Goal: Task Accomplishment & Management: Manage account settings

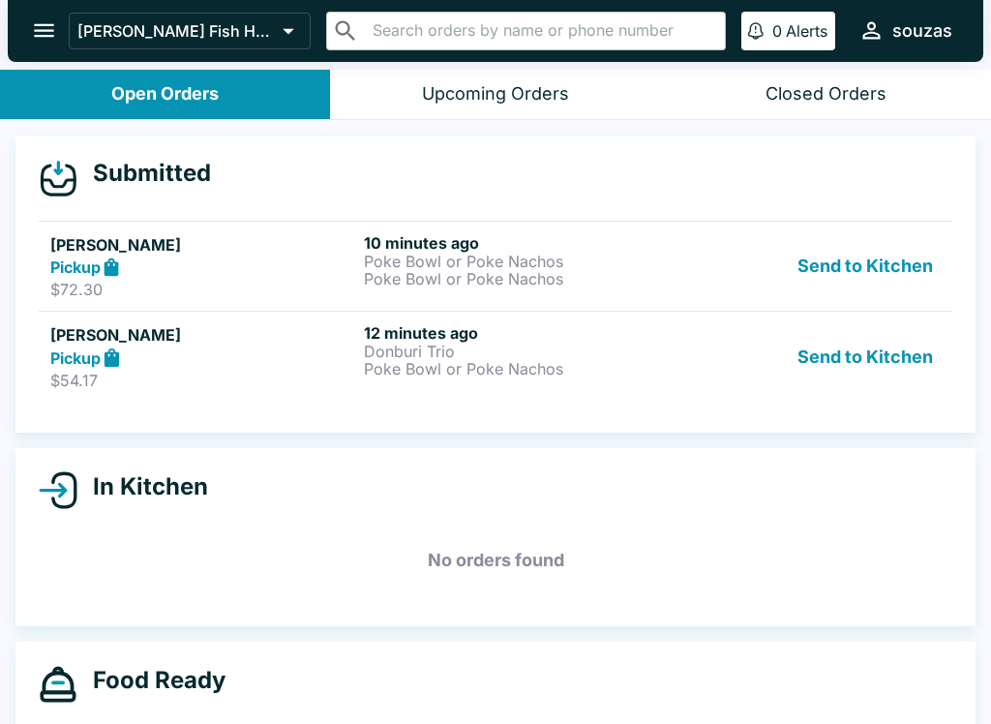
click at [289, 355] on div "Pickup" at bounding box center [203, 358] width 306 height 22
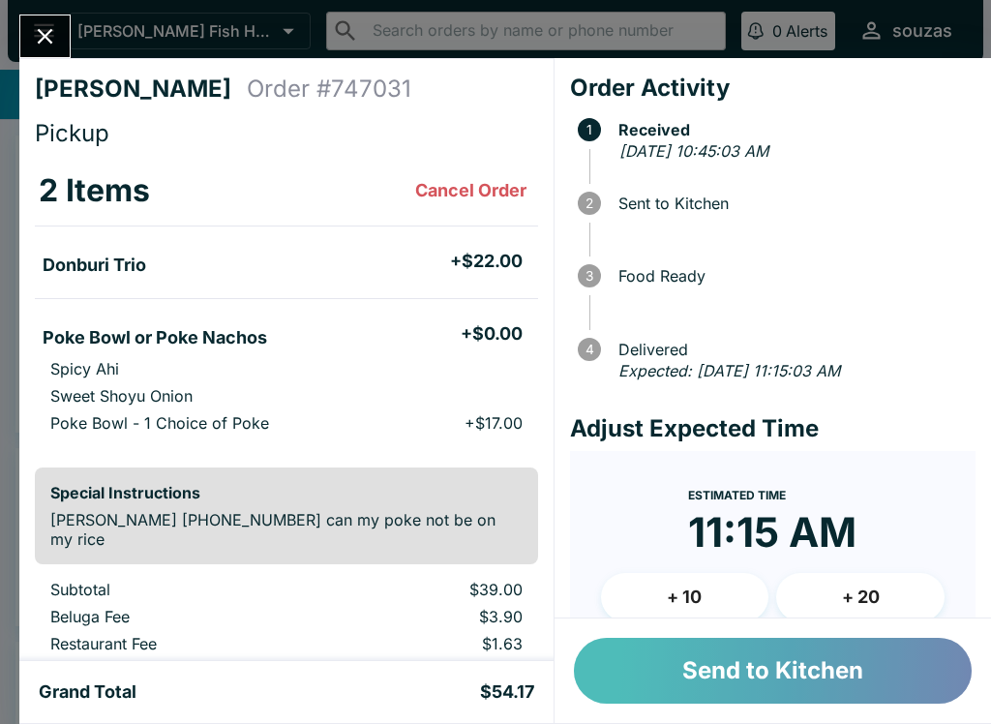
click at [677, 680] on button "Send to Kitchen" at bounding box center [773, 671] width 398 height 66
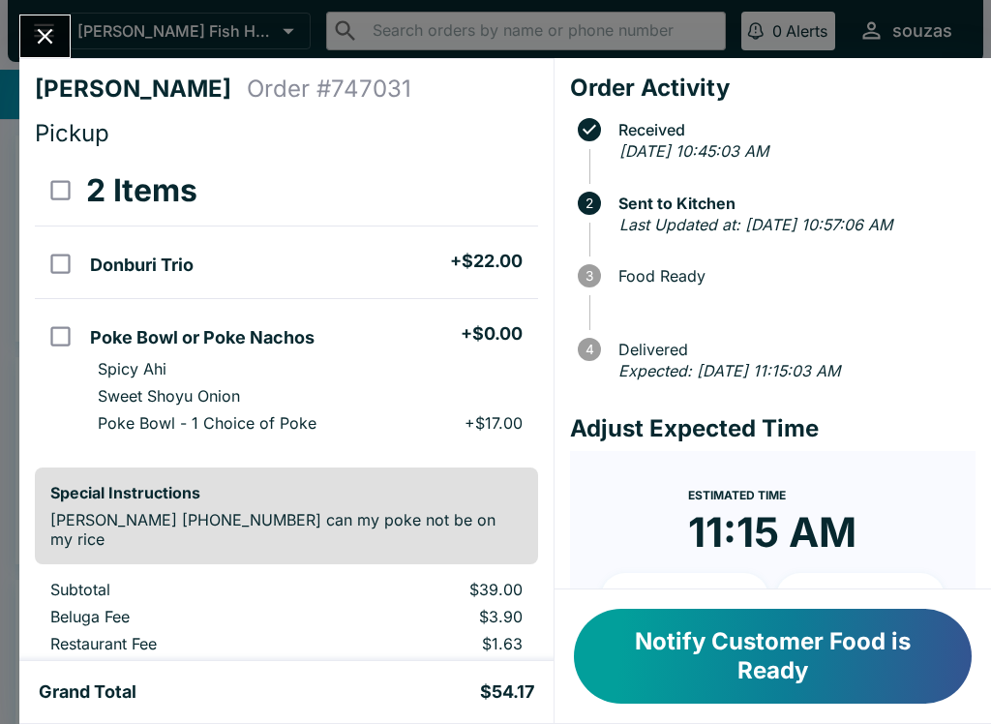
click at [63, 29] on button "Close" at bounding box center [44, 36] width 49 height 42
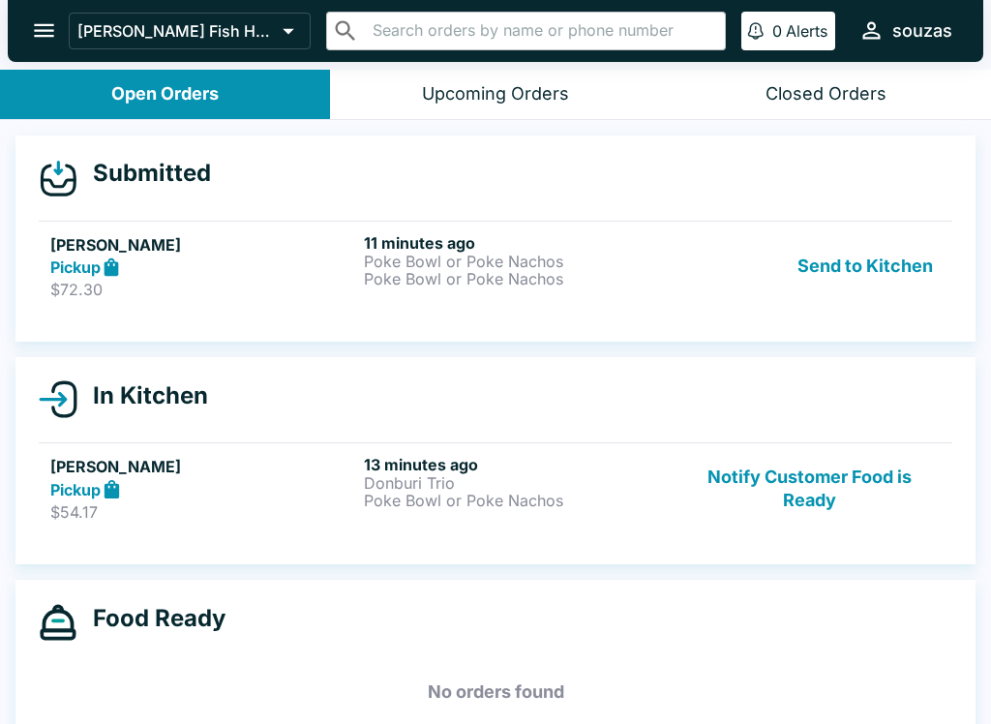
click at [892, 262] on button "Send to Kitchen" at bounding box center [865, 266] width 151 height 67
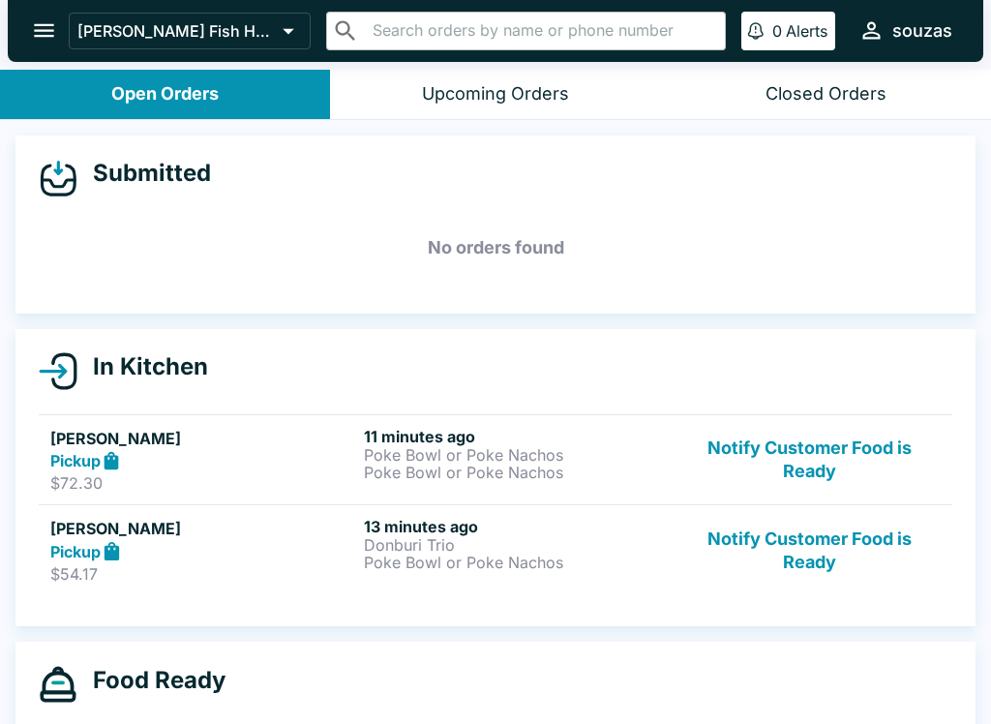
click at [288, 441] on h5 "[PERSON_NAME]" at bounding box center [203, 438] width 306 height 23
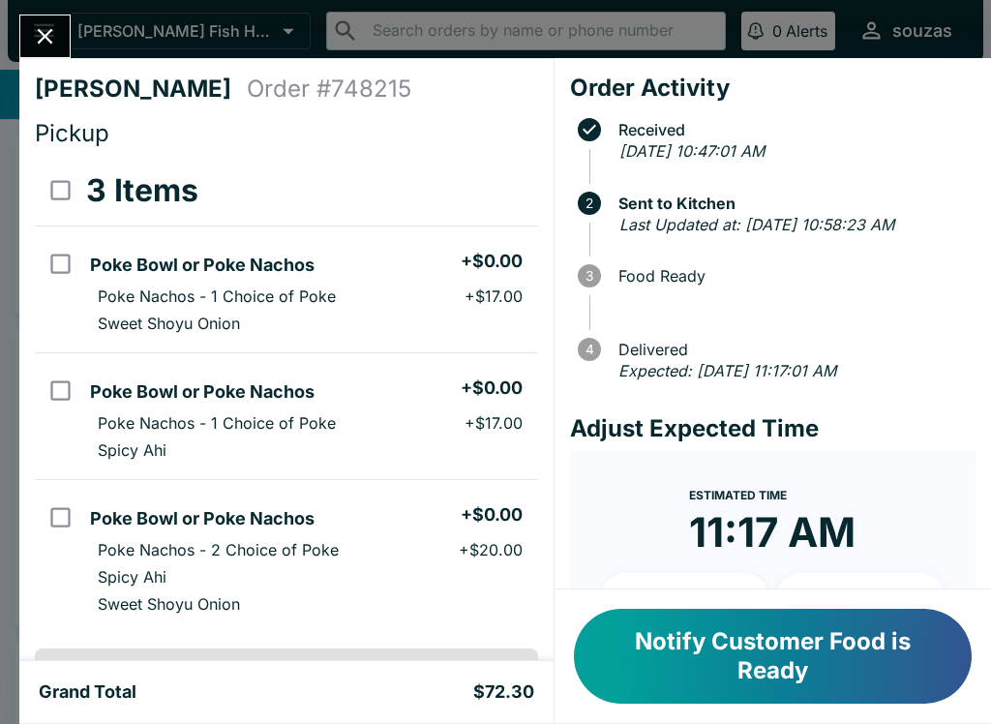
click at [60, 33] on button "Close" at bounding box center [44, 36] width 49 height 42
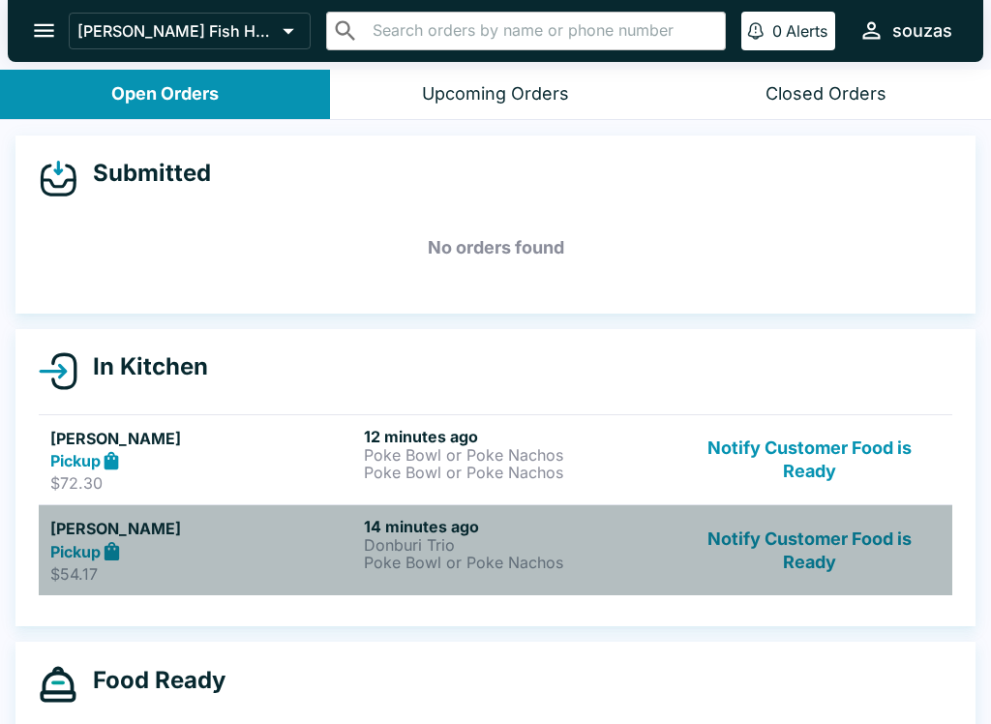
click at [195, 545] on div "Pickup" at bounding box center [203, 551] width 306 height 22
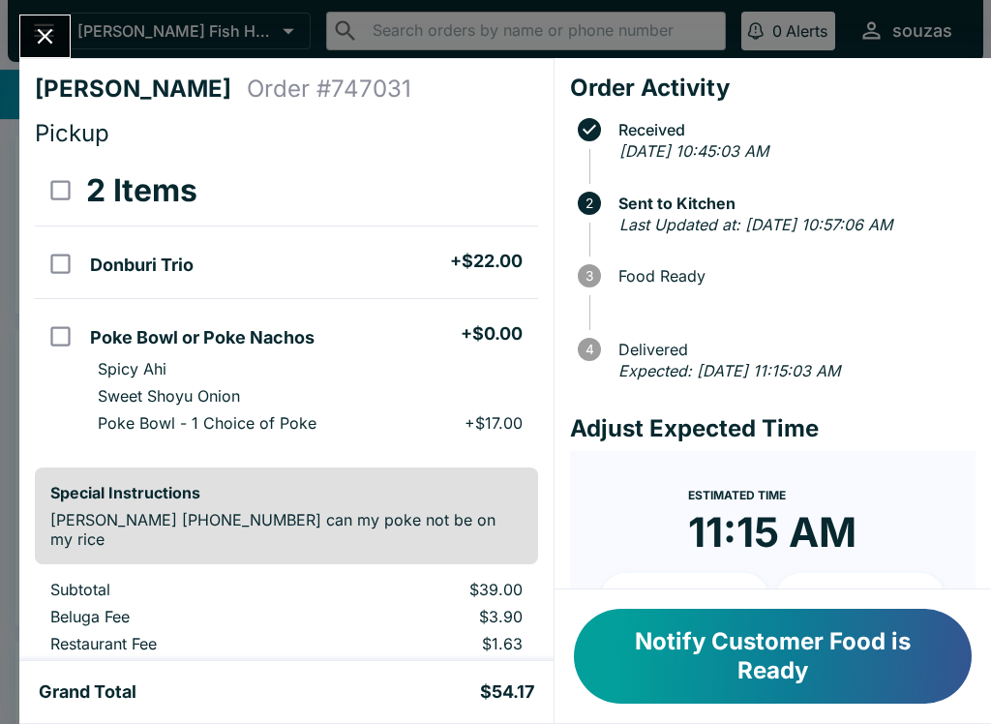
click at [57, 46] on icon "Close" at bounding box center [45, 36] width 26 height 26
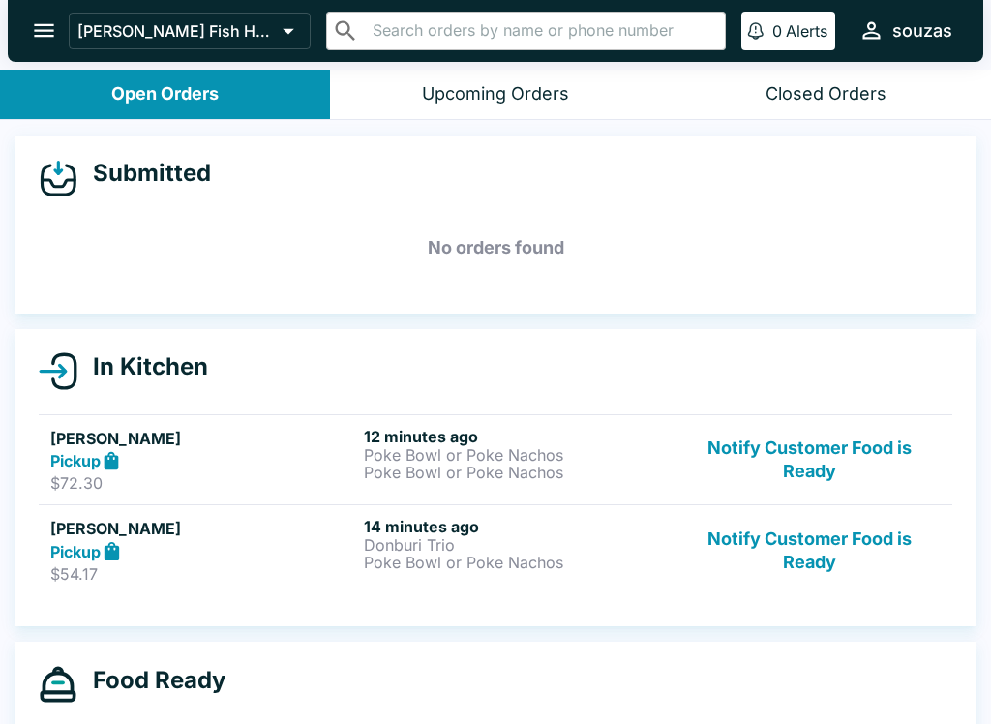
click at [267, 453] on div "Pickup" at bounding box center [203, 461] width 306 height 22
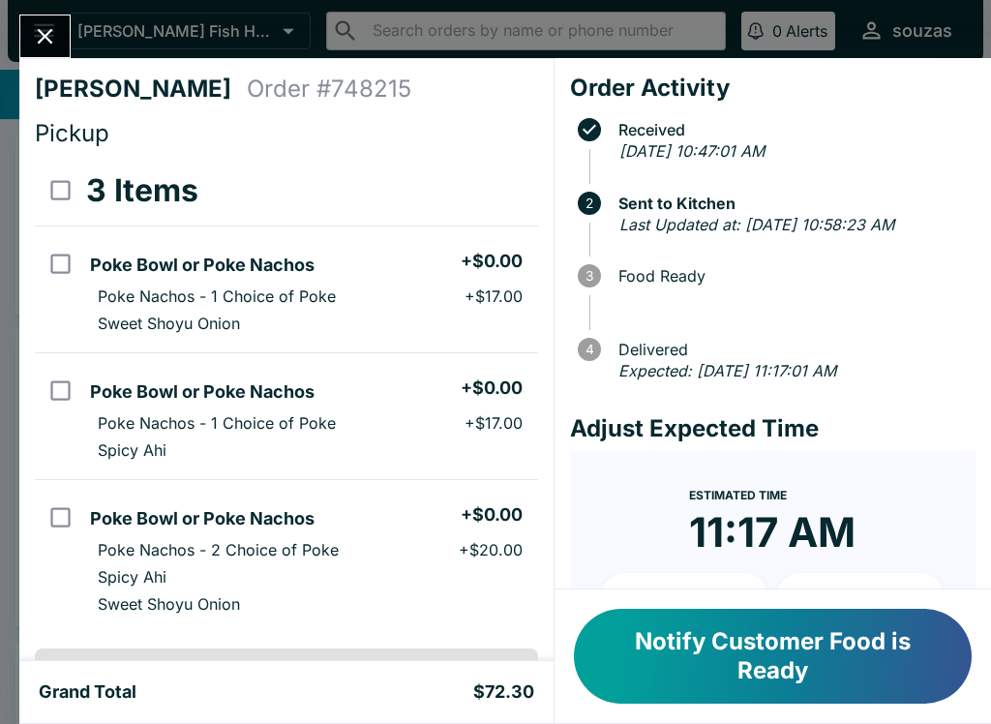
click at [48, 33] on icon "Close" at bounding box center [45, 36] width 15 height 15
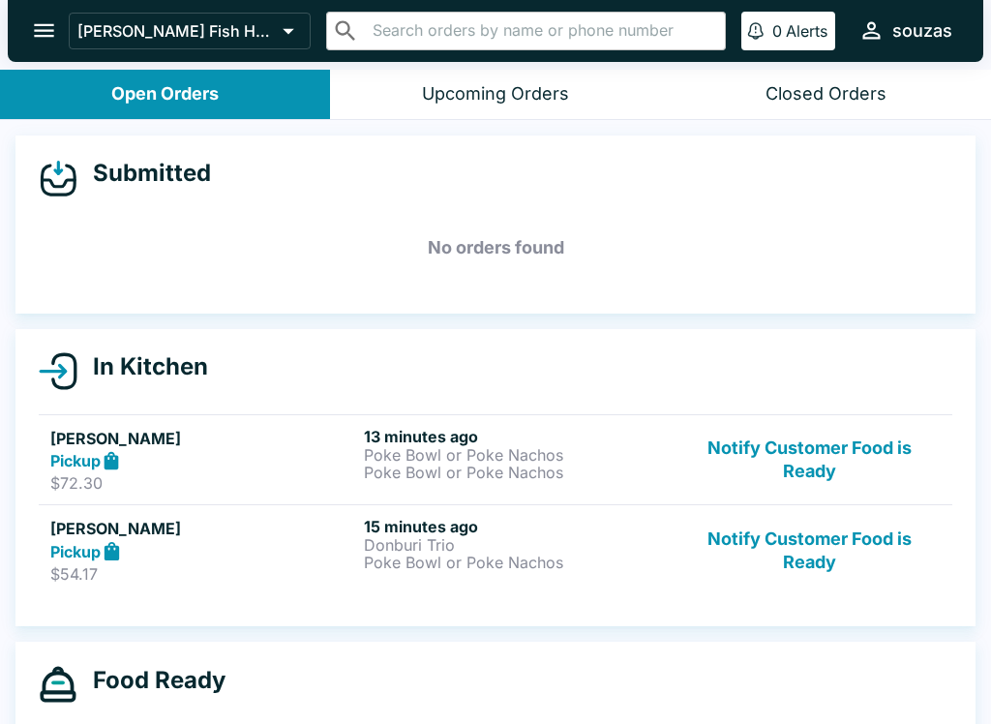
click at [194, 550] on div "Pickup" at bounding box center [203, 551] width 306 height 22
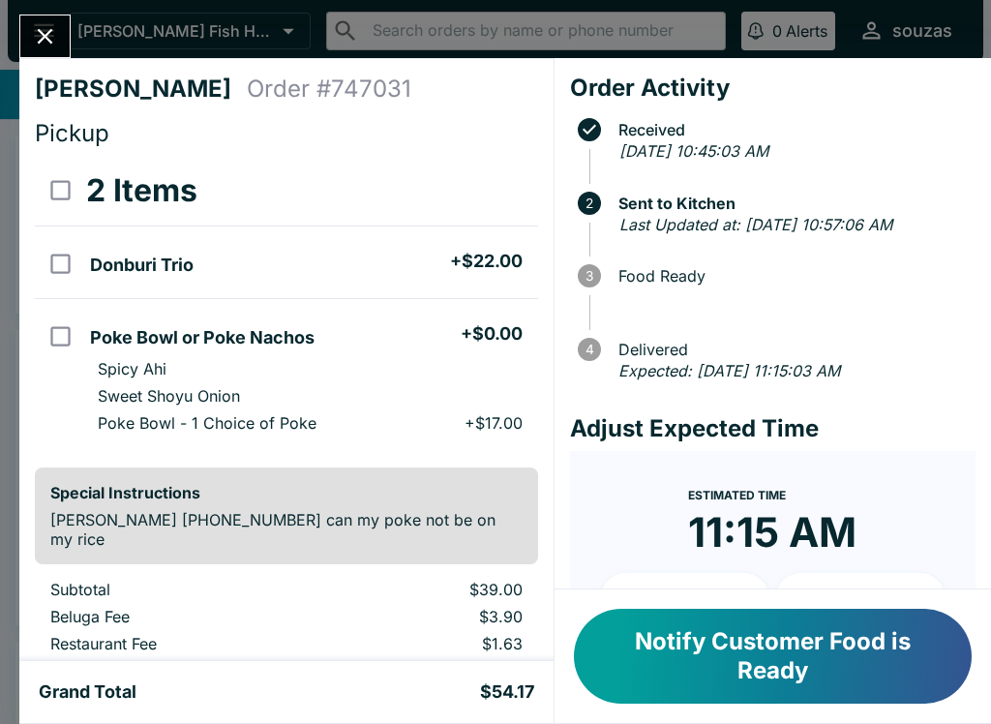
click at [45, 28] on icon "Close" at bounding box center [45, 36] width 26 height 26
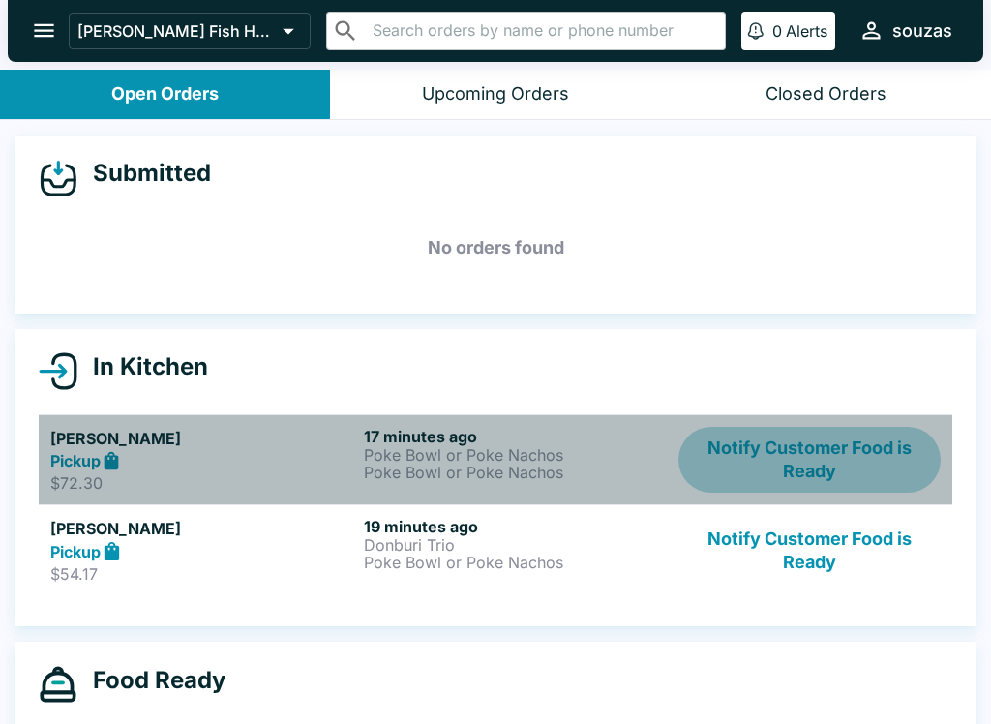
click at [817, 470] on button "Notify Customer Food is Ready" at bounding box center [810, 460] width 262 height 67
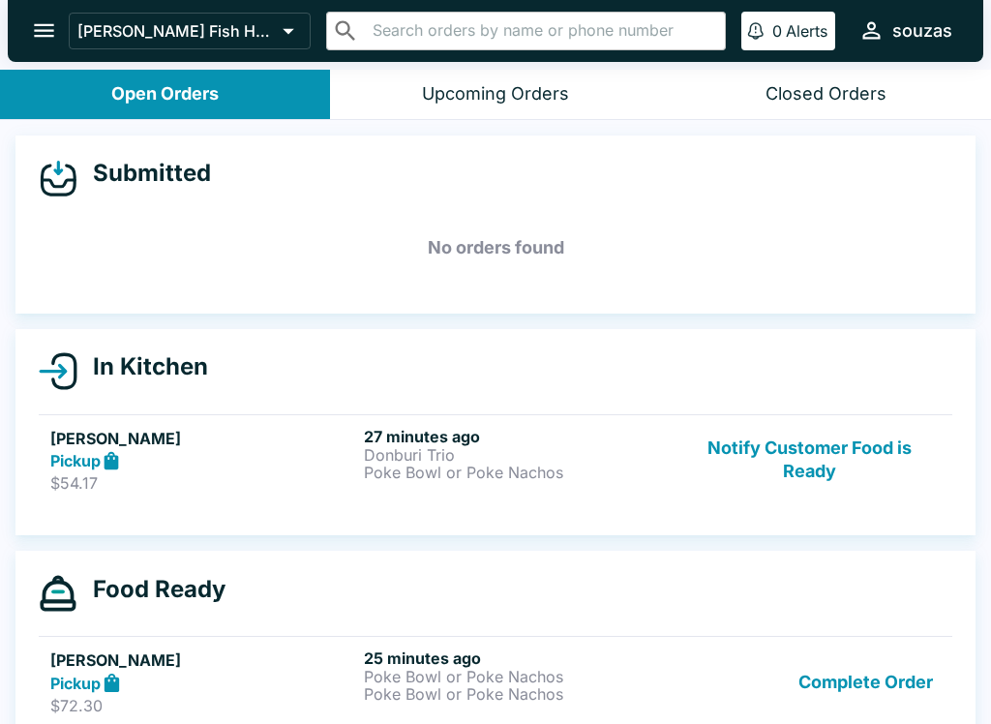
click at [823, 524] on div "In Kitchen [PERSON_NAME] Pickup $72.30 17 minutes ago Poke Bowl or Poke Nachos …" at bounding box center [495, 432] width 960 height 207
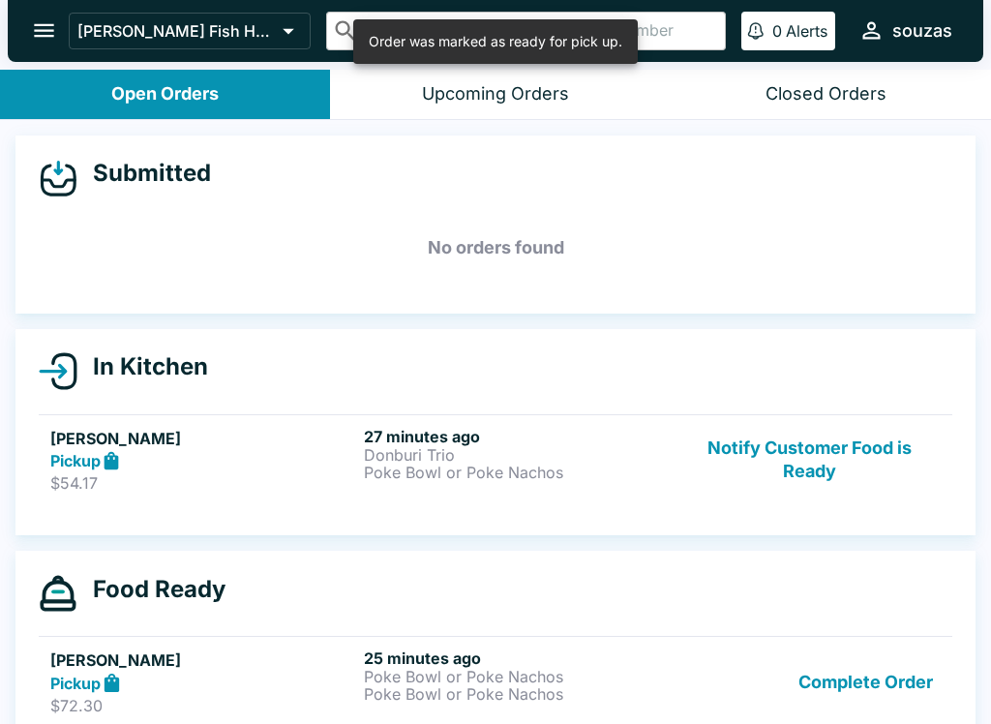
click at [814, 452] on button "Notify Customer Food is Ready" at bounding box center [810, 460] width 262 height 67
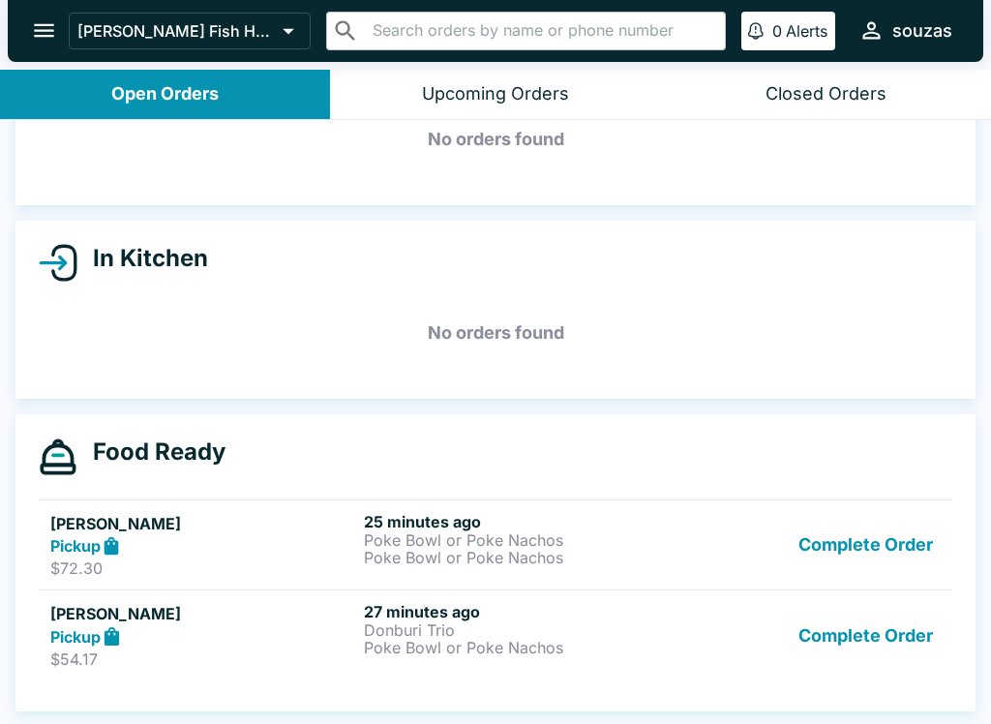
click at [873, 536] on button "Complete Order" at bounding box center [866, 545] width 150 height 67
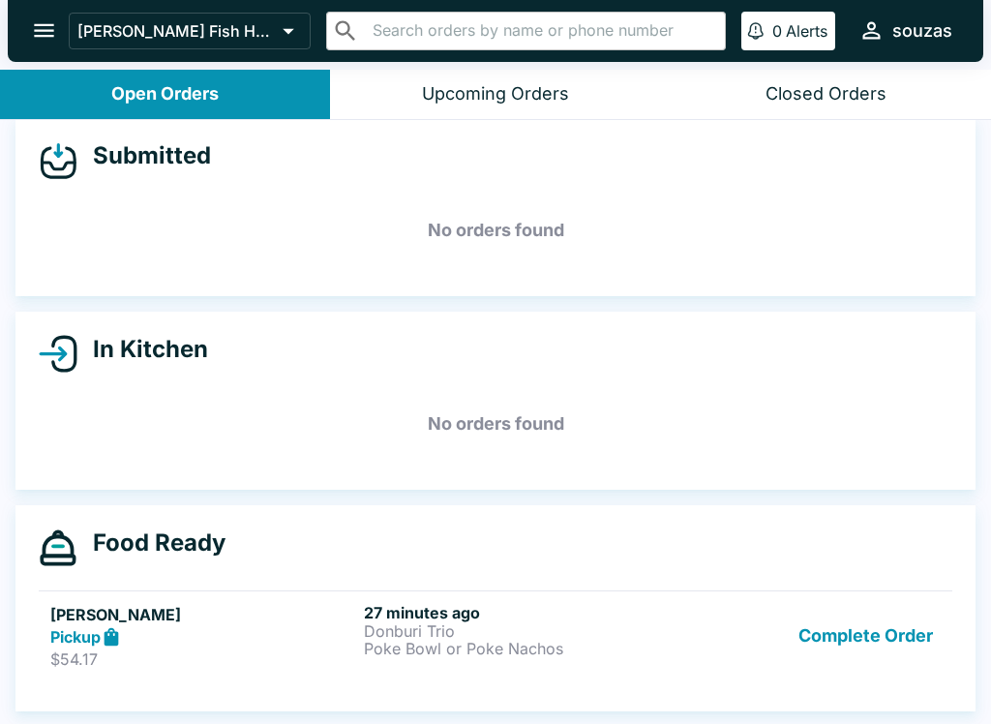
scroll to position [17, 0]
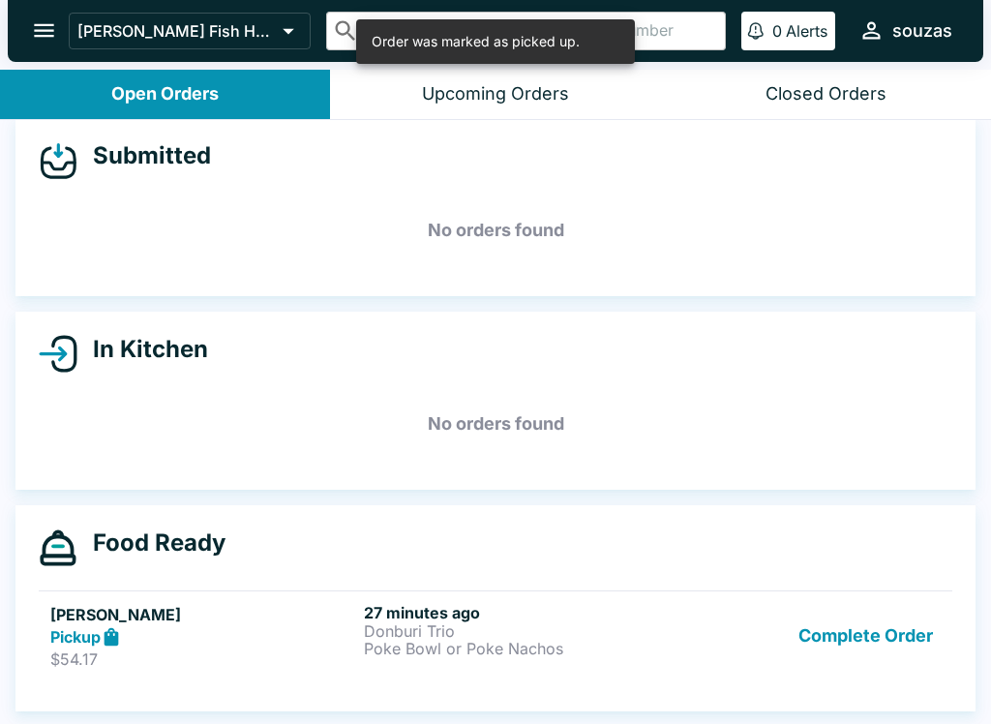
click at [872, 625] on button "Complete Order" at bounding box center [866, 636] width 150 height 67
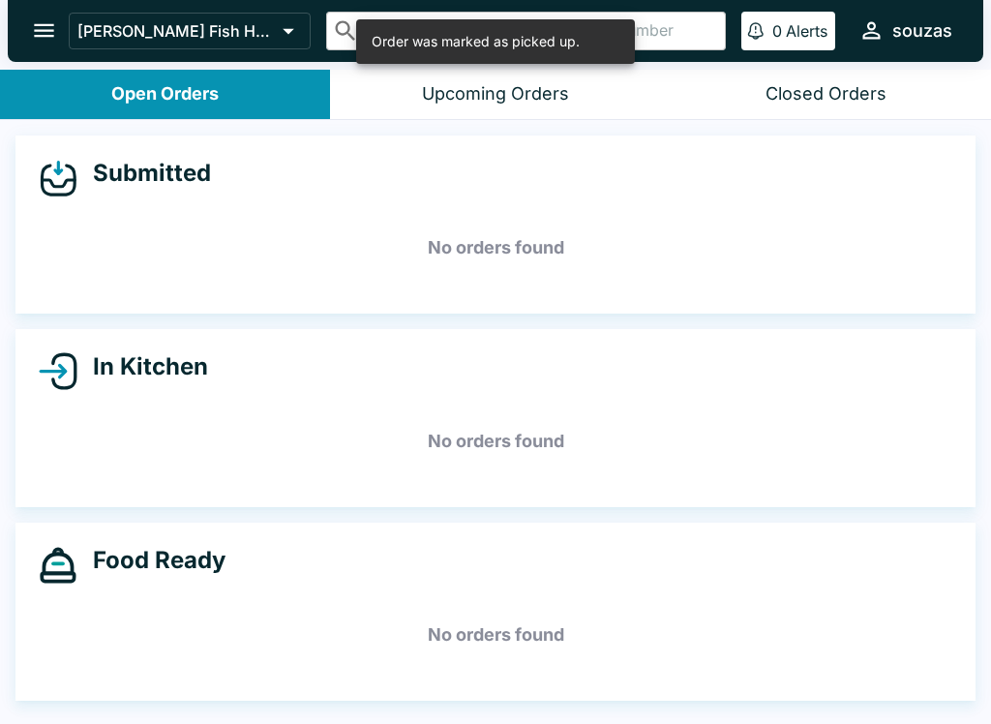
scroll to position [0, 0]
